Goal: Task Accomplishment & Management: Manage account settings

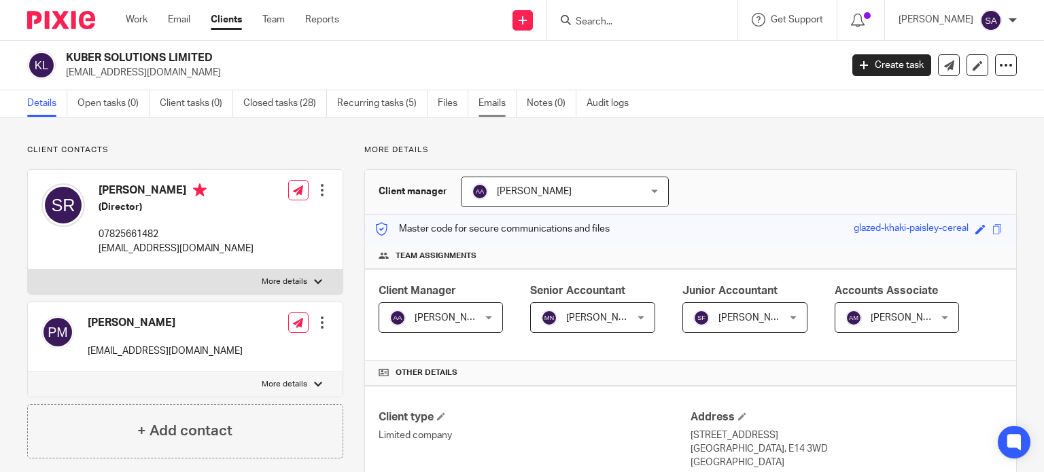
click at [493, 105] on link "Emails" at bounding box center [497, 103] width 38 height 27
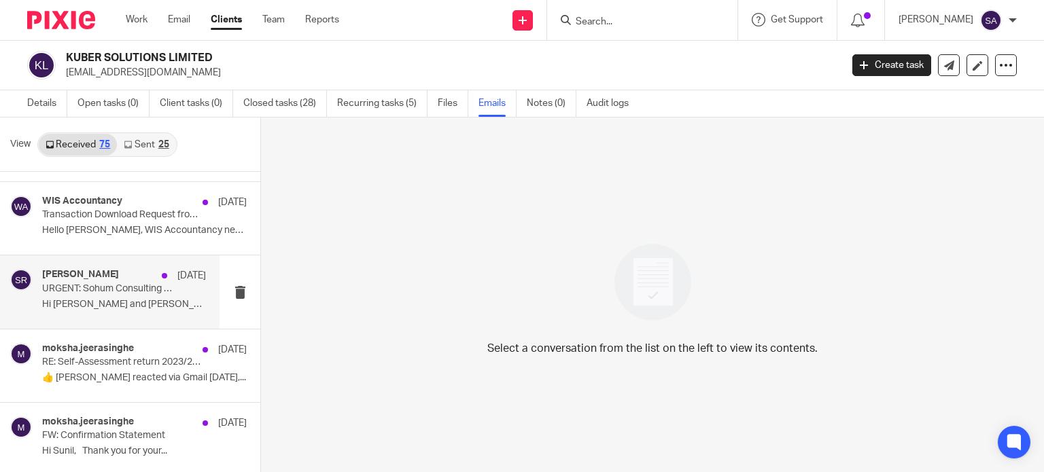
scroll to position [2397, 0]
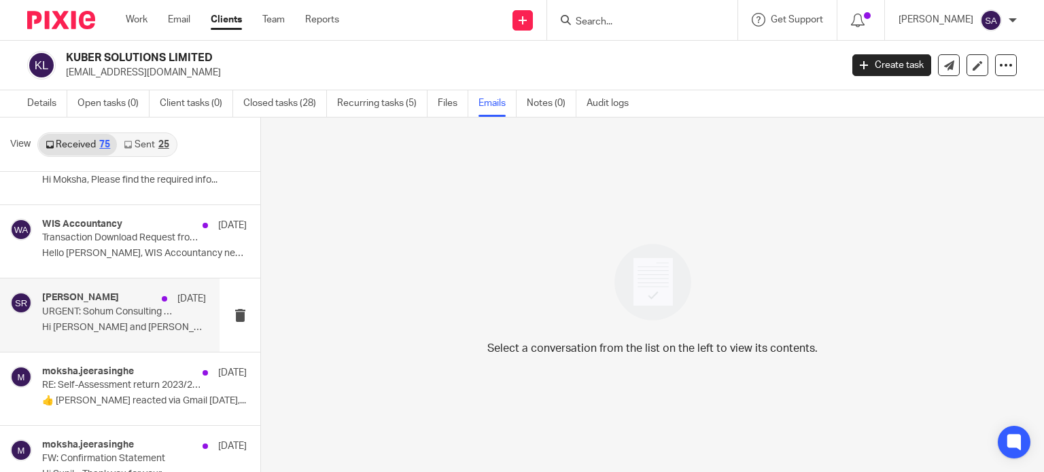
click at [122, 322] on p "Hi [PERSON_NAME] and [PERSON_NAME], Have we filed..." at bounding box center [124, 328] width 164 height 12
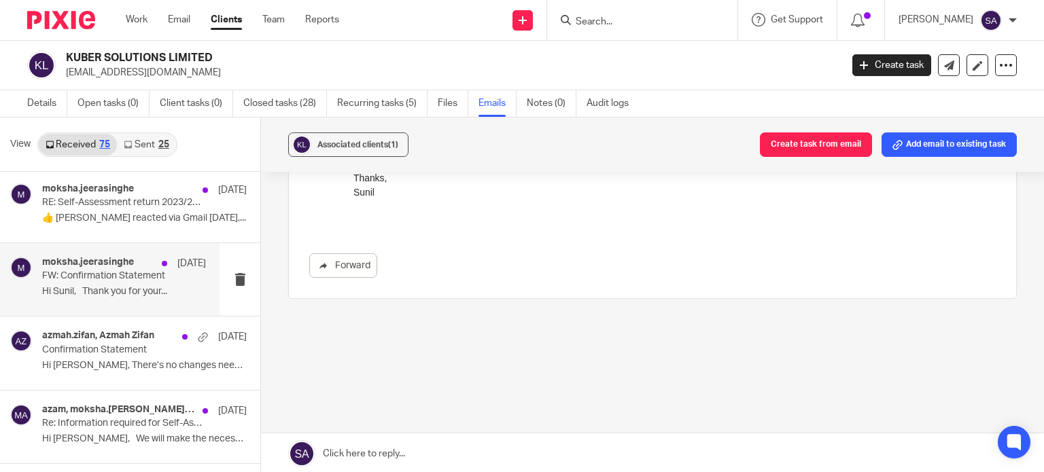
scroll to position [2600, 0]
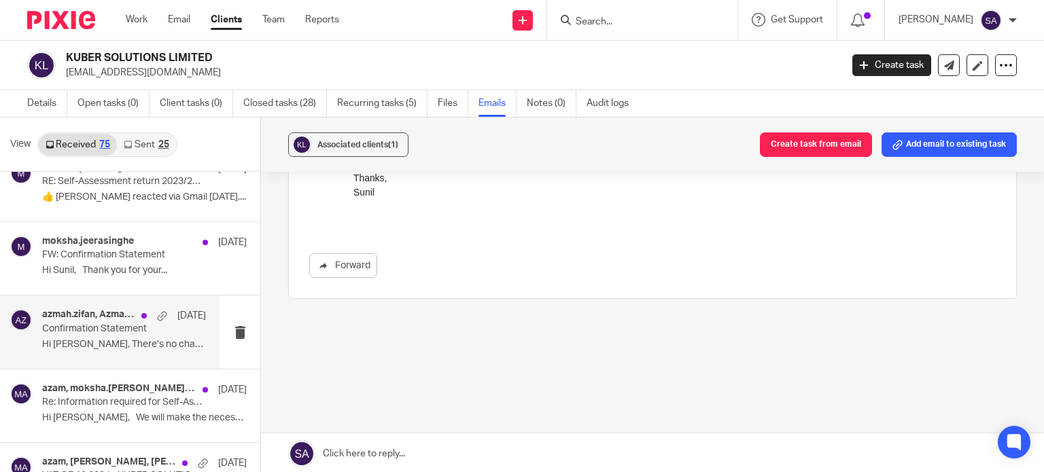
click at [112, 339] on p "Hi [PERSON_NAME], There’s no changes needed. ..." at bounding box center [124, 345] width 164 height 12
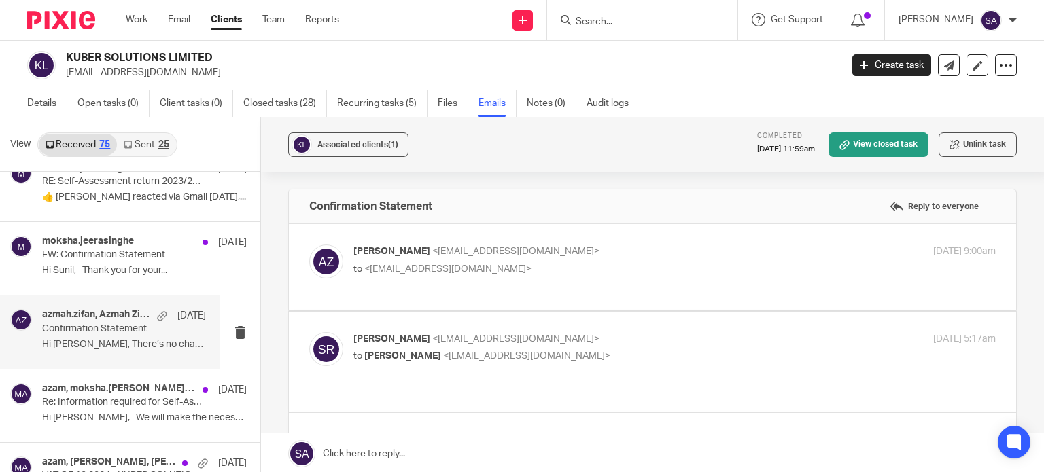
scroll to position [0, 0]
click at [519, 283] on div "Azmah Zifan <azmah.zifan@wis-accountancy.co.uk> to <sunilrangwani@gmail.com> 1 …" at bounding box center [652, 268] width 686 height 46
click at [533, 260] on div "Azmah Zifan <azmah.zifan@wis-accountancy.co.uk> to <sunilrangwani@gmail.com>" at bounding box center [567, 260] width 428 height 31
checkbox input "true"
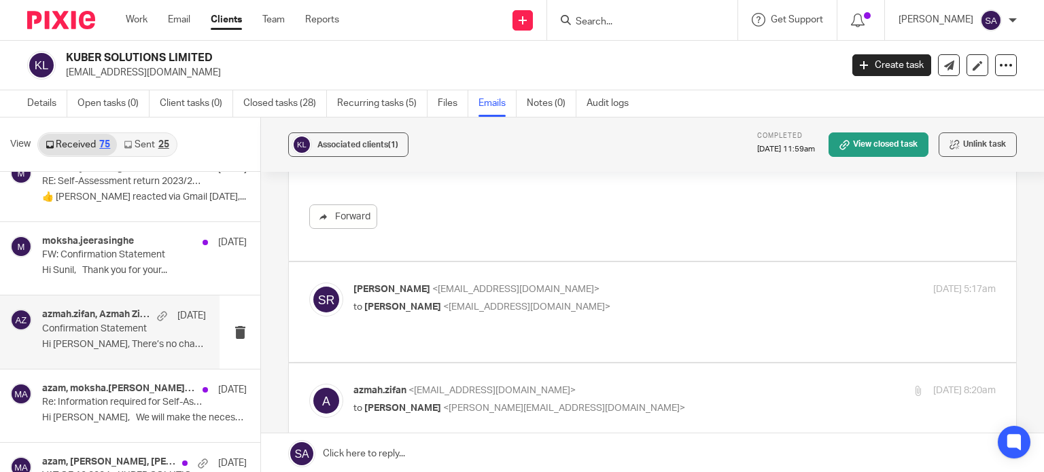
scroll to position [747, 0]
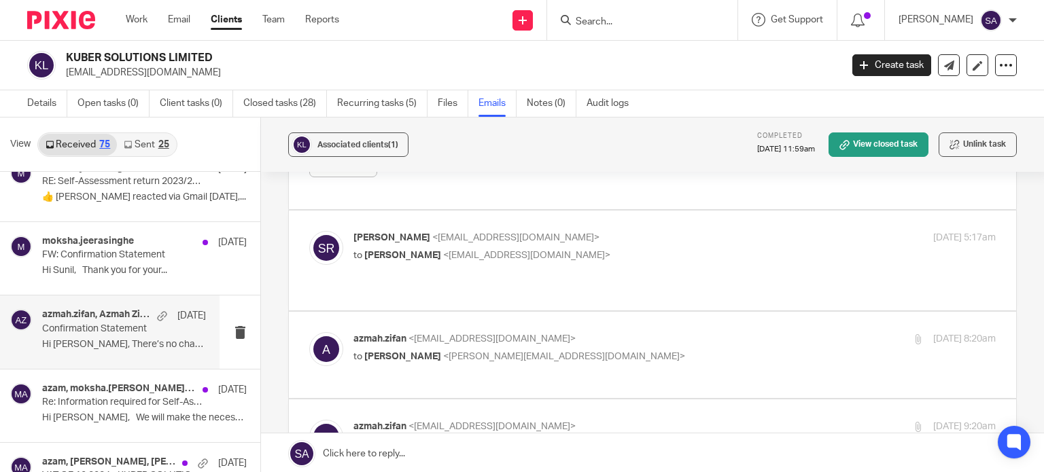
click at [533, 260] on p "to Azmah Zifan <azmah.zifan@wis-accountancy.co.uk>" at bounding box center [567, 256] width 428 height 14
checkbox input "true"
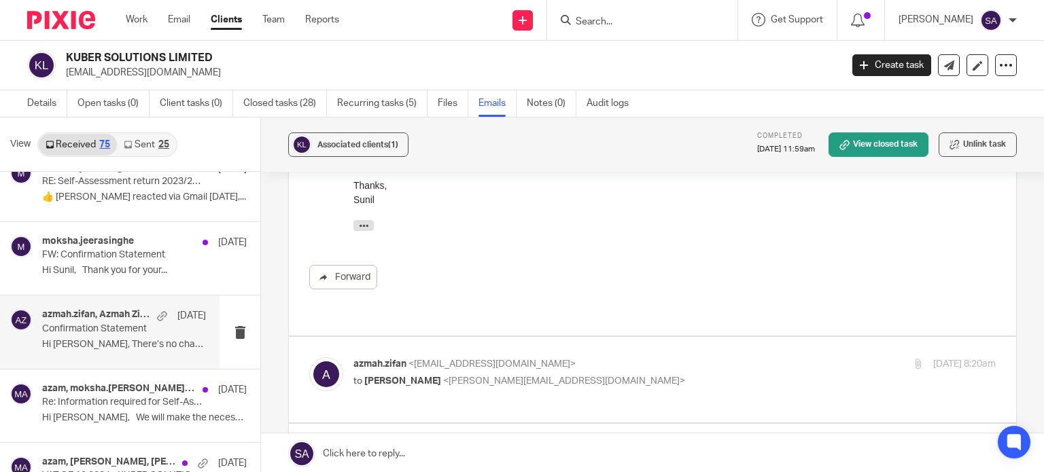
scroll to position [951, 0]
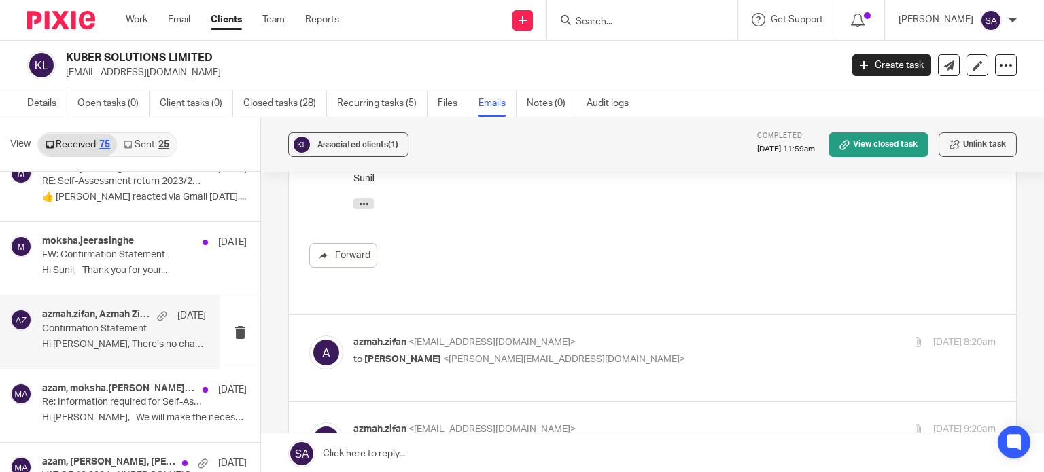
click at [508, 336] on div "azmah.zifan <azmah.zifan@wis-accountancy.co.uk> to Sarah Asfar <sarah@wis-accou…" at bounding box center [567, 351] width 428 height 31
checkbox input "true"
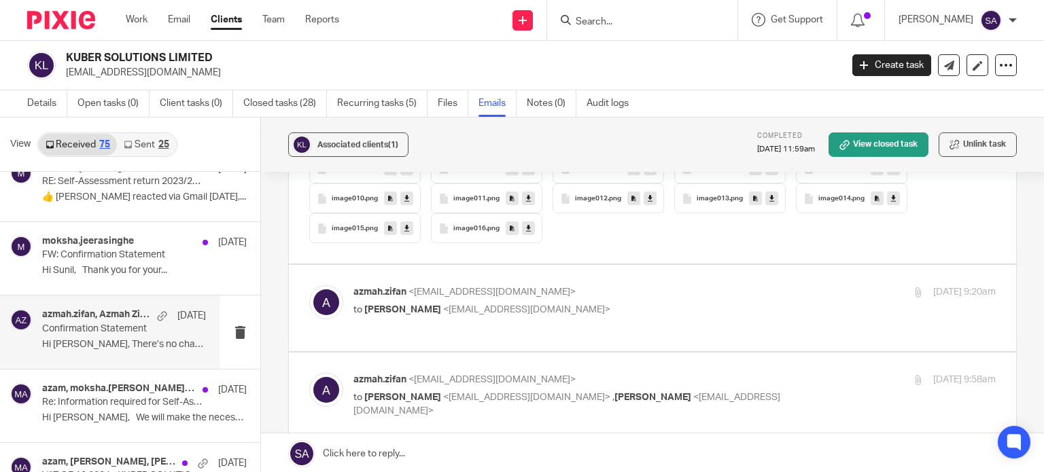
scroll to position [1971, 0]
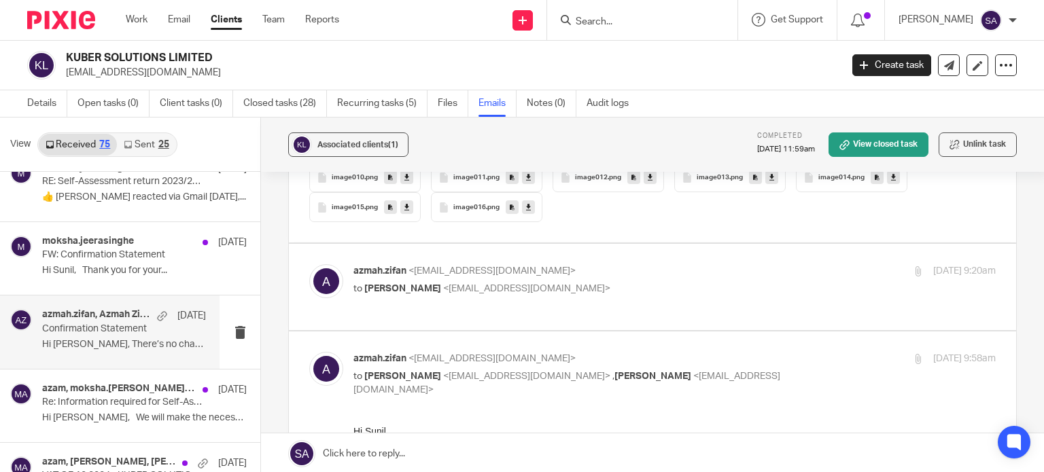
click at [511, 287] on div "azmah.zifan <azmah.zifan@wis-accountancy.co.uk> to Moksha Jeerasinghe <moksha.j…" at bounding box center [652, 287] width 686 height 46
click at [517, 284] on span "<moksha.jeerasinghe@wis-accountancy.co.uk>" at bounding box center [526, 289] width 167 height 10
checkbox input "true"
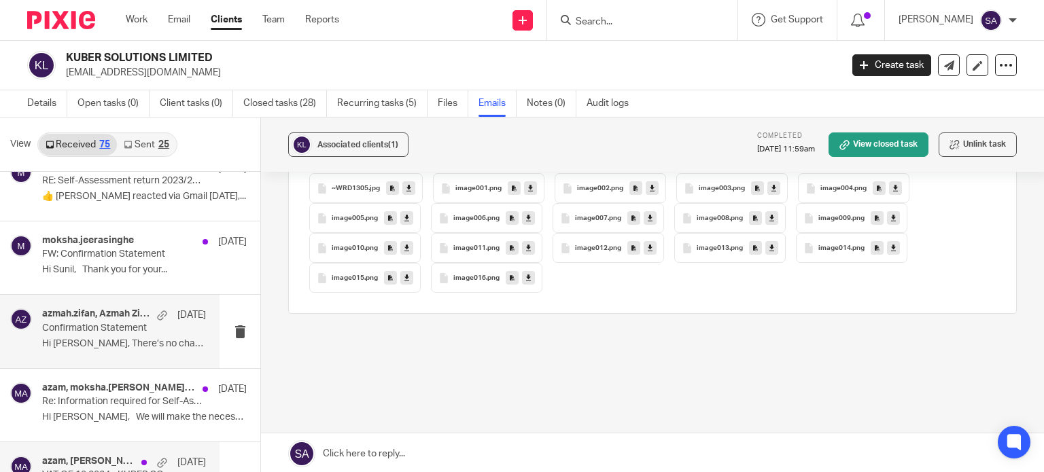
scroll to position [2600, 0]
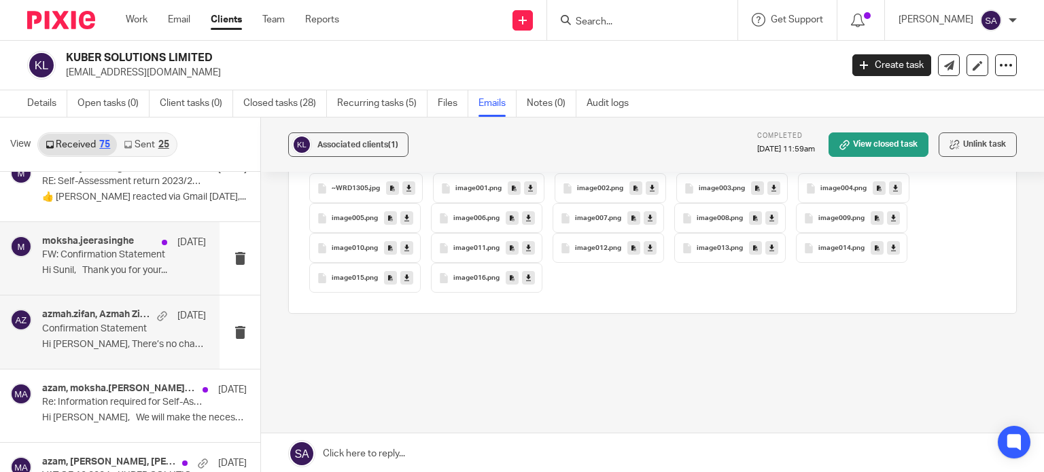
click at [110, 265] on p "Hi Sunil, Thank you for your..." at bounding box center [124, 271] width 164 height 12
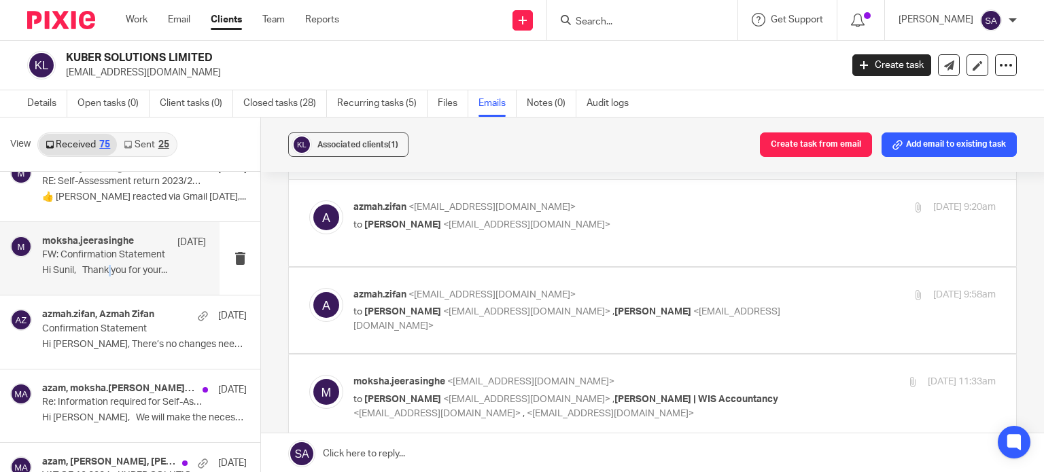
scroll to position [68, 0]
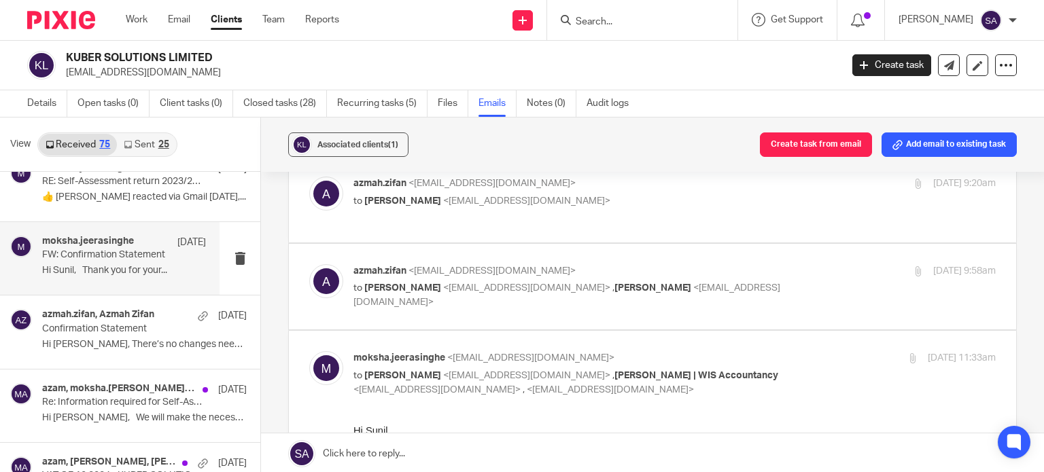
click at [611, 210] on div "azmah.zifan <azmah.zifan@wis-accountancy.co.uk> to Moksha Jeerasinghe <moksha.j…" at bounding box center [652, 200] width 686 height 46
click at [624, 187] on p "azmah.zifan <azmah.zifan@wis-accountancy.co.uk>" at bounding box center [567, 184] width 428 height 14
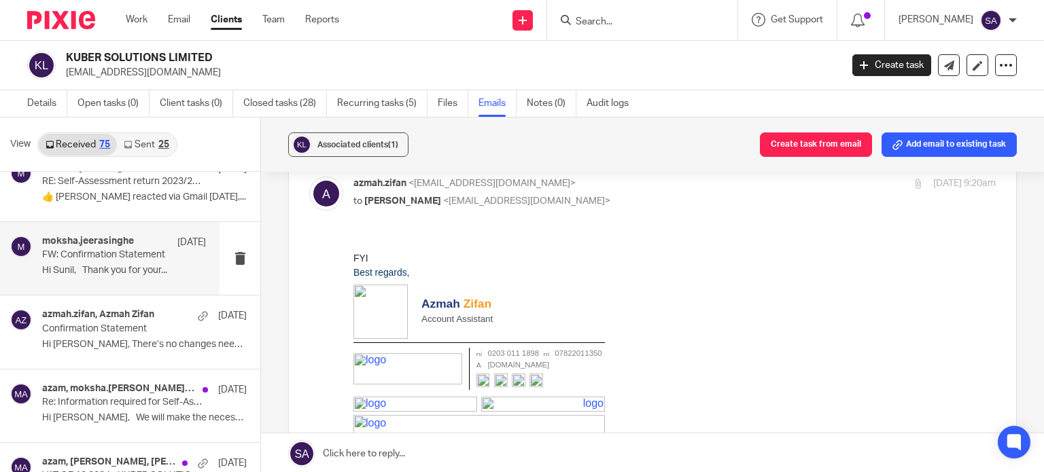
scroll to position [0, 0]
click at [624, 194] on p "to Moksha Jeerasinghe <moksha.jeerasinghe@wis-accountancy.co.uk>" at bounding box center [567, 201] width 428 height 14
checkbox input "false"
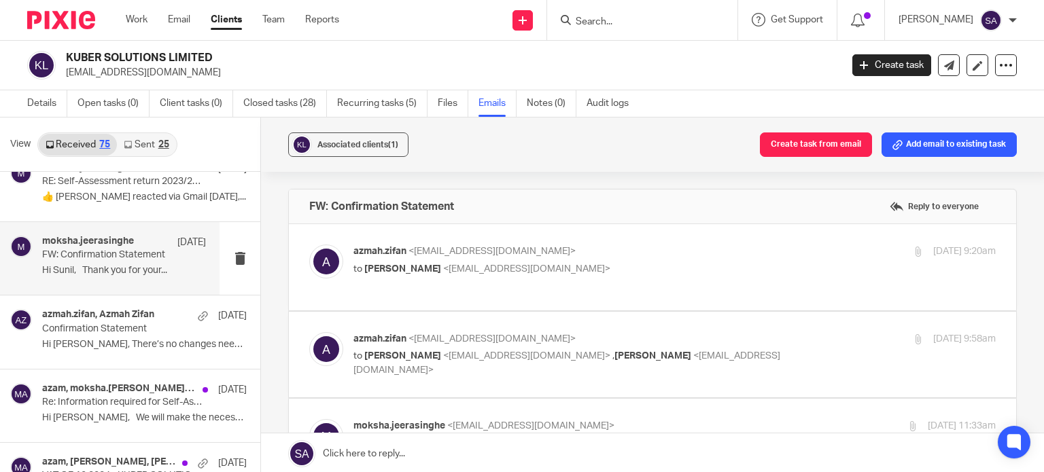
click at [675, 339] on p "azmah.zifan <azmah.zifan@wis-accountancy.co.uk>" at bounding box center [567, 339] width 428 height 14
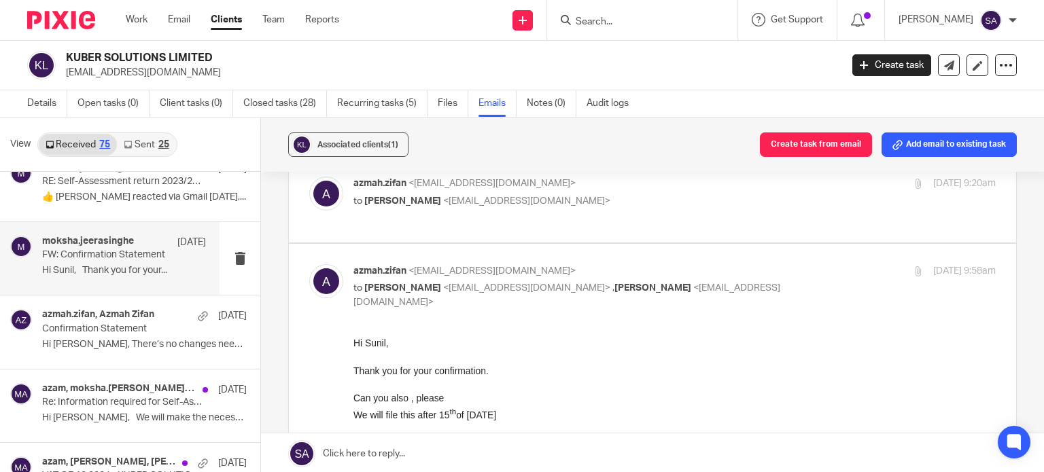
scroll to position [136, 0]
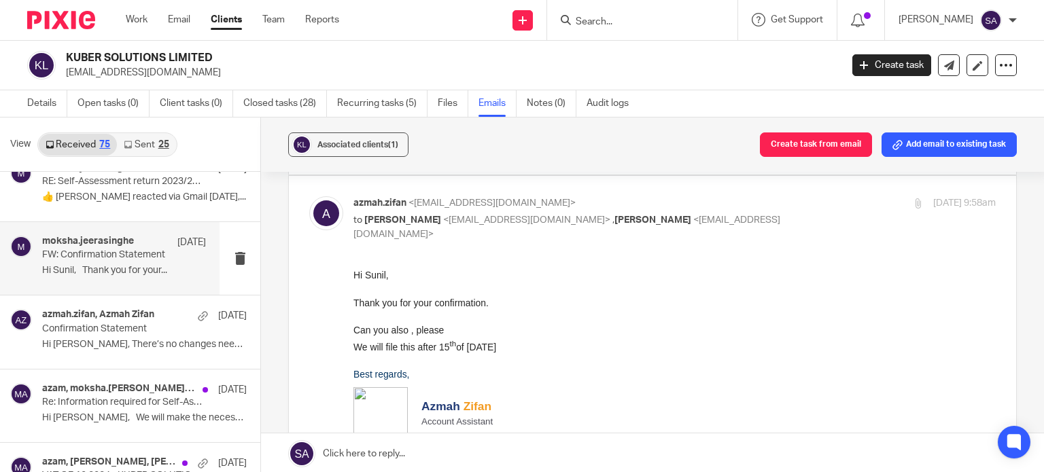
click at [663, 281] on p "Hi Sunil," at bounding box center [674, 275] width 642 height 14
click at [671, 241] on p "to Sunil Rangwani <sunilrangwani@gmail.com> , Moksha Jeerasinghe <moksha.jeeras…" at bounding box center [567, 227] width 428 height 28
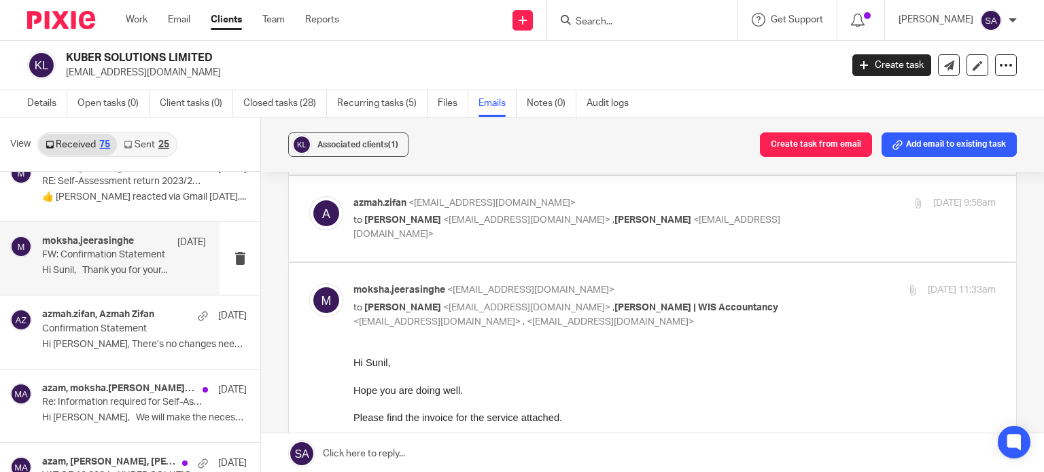
click at [669, 254] on label at bounding box center [652, 219] width 727 height 86
click at [309, 196] on input "checkbox" at bounding box center [308, 196] width 1 height 1
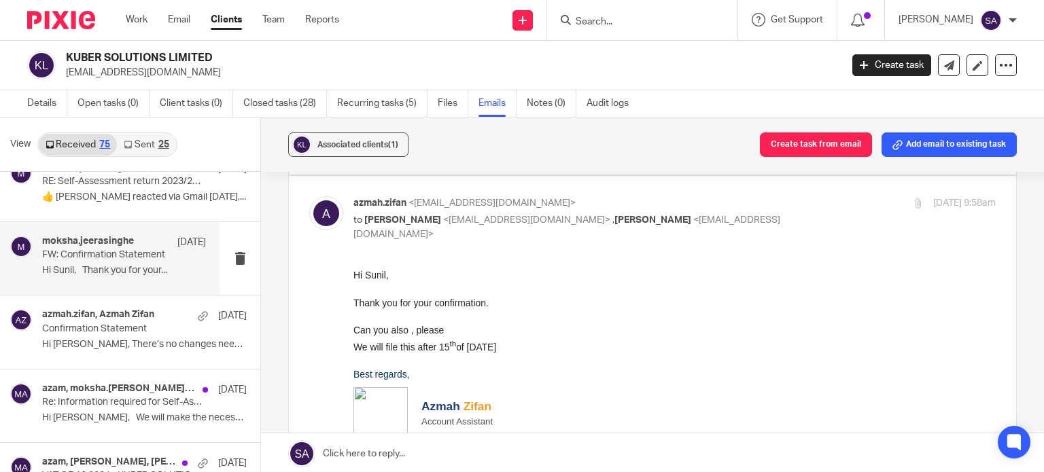
scroll to position [0, 0]
click at [670, 236] on p "to Sunil Rangwani <sunilrangwani@gmail.com> , Moksha Jeerasinghe <moksha.jeeras…" at bounding box center [567, 227] width 428 height 28
checkbox input "false"
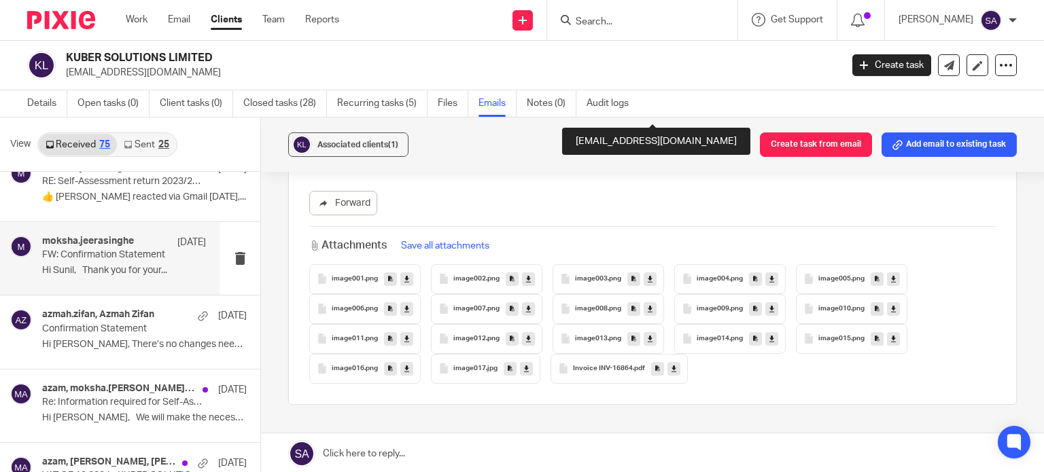
scroll to position [1291, 0]
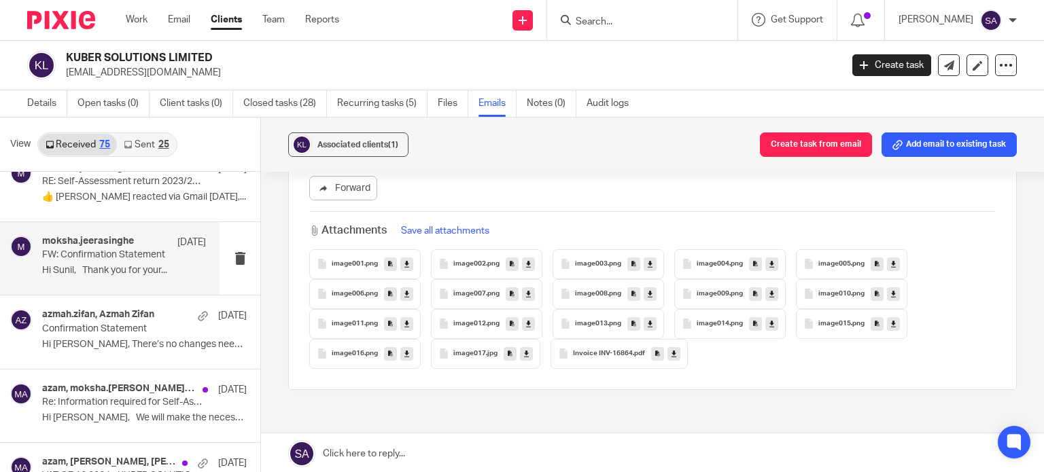
click at [608, 355] on span "Invoice INV-16864" at bounding box center [603, 354] width 60 height 8
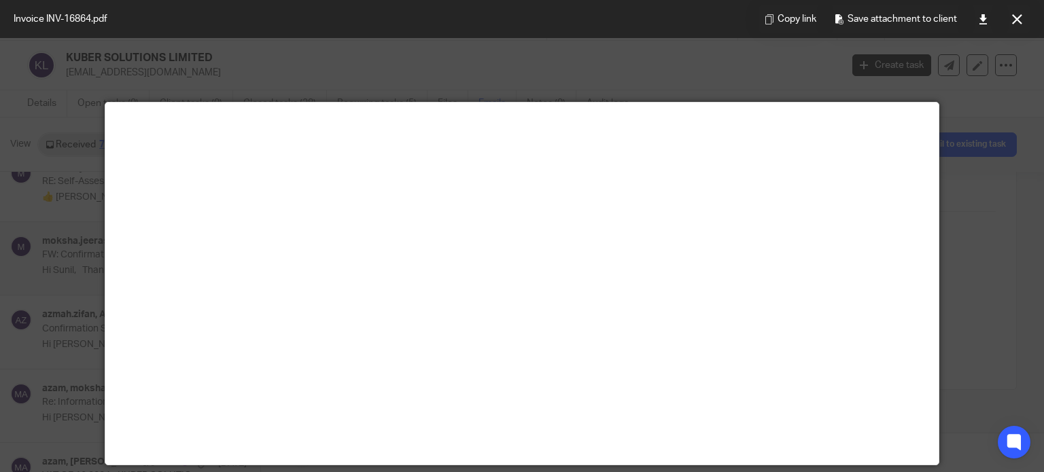
click at [959, 114] on div at bounding box center [522, 236] width 1044 height 472
click at [950, 322] on div at bounding box center [522, 236] width 1044 height 472
click at [1014, 16] on icon at bounding box center [1017, 19] width 10 height 10
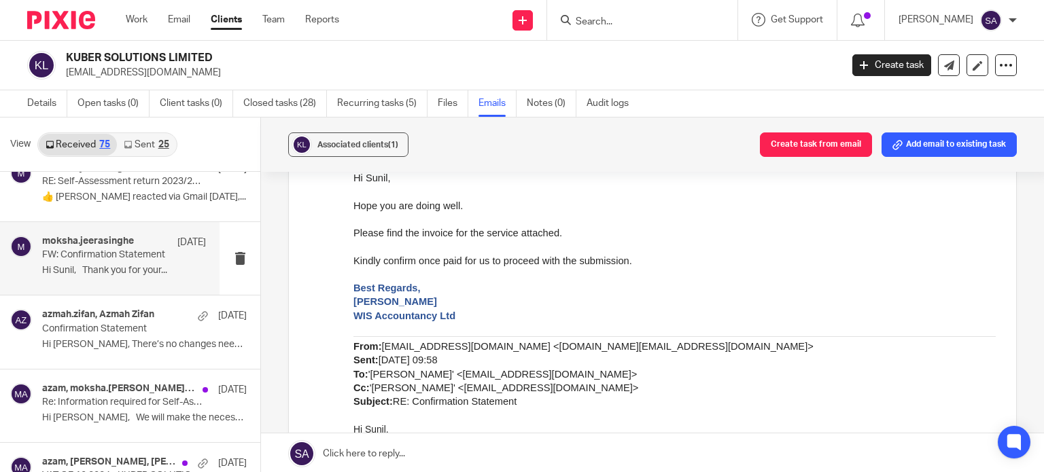
scroll to position [272, 0]
